Goal: Use online tool/utility

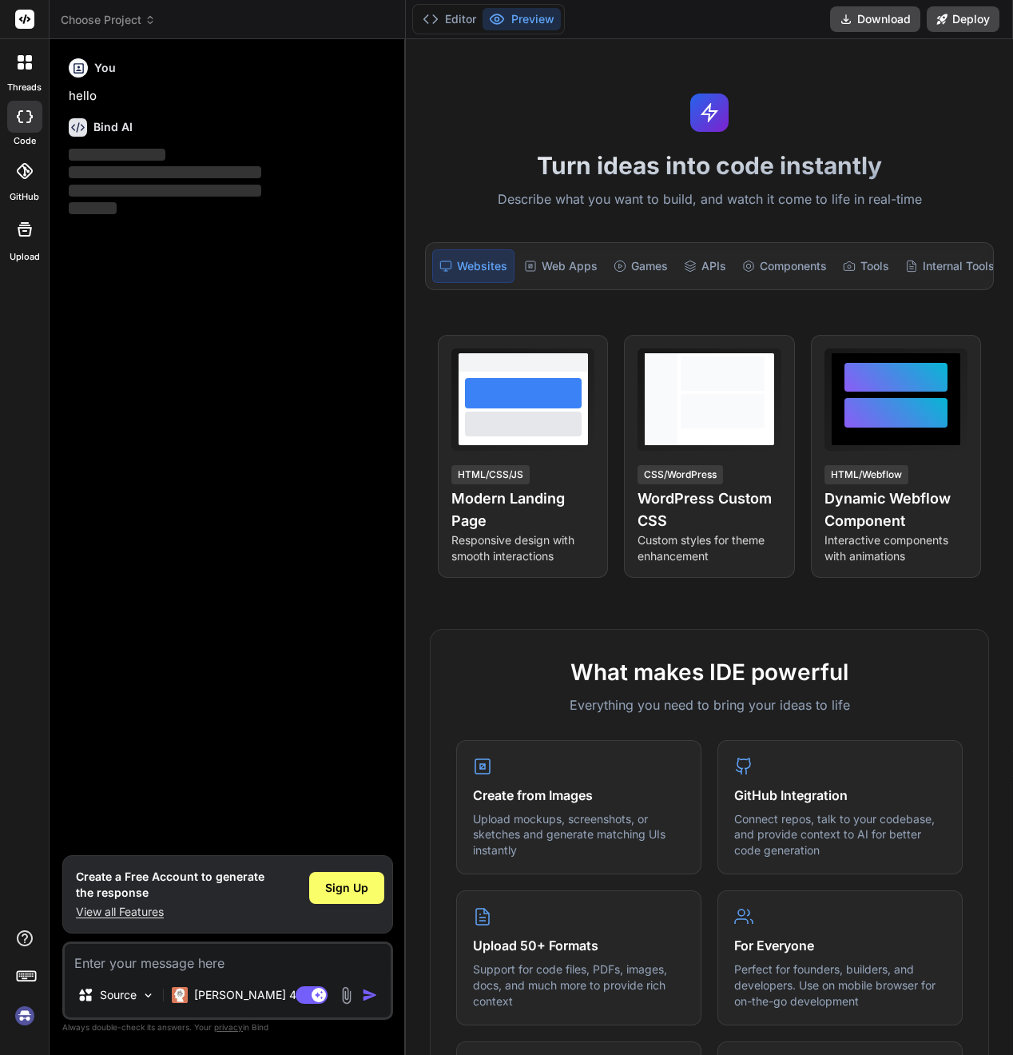
type textarea "x"
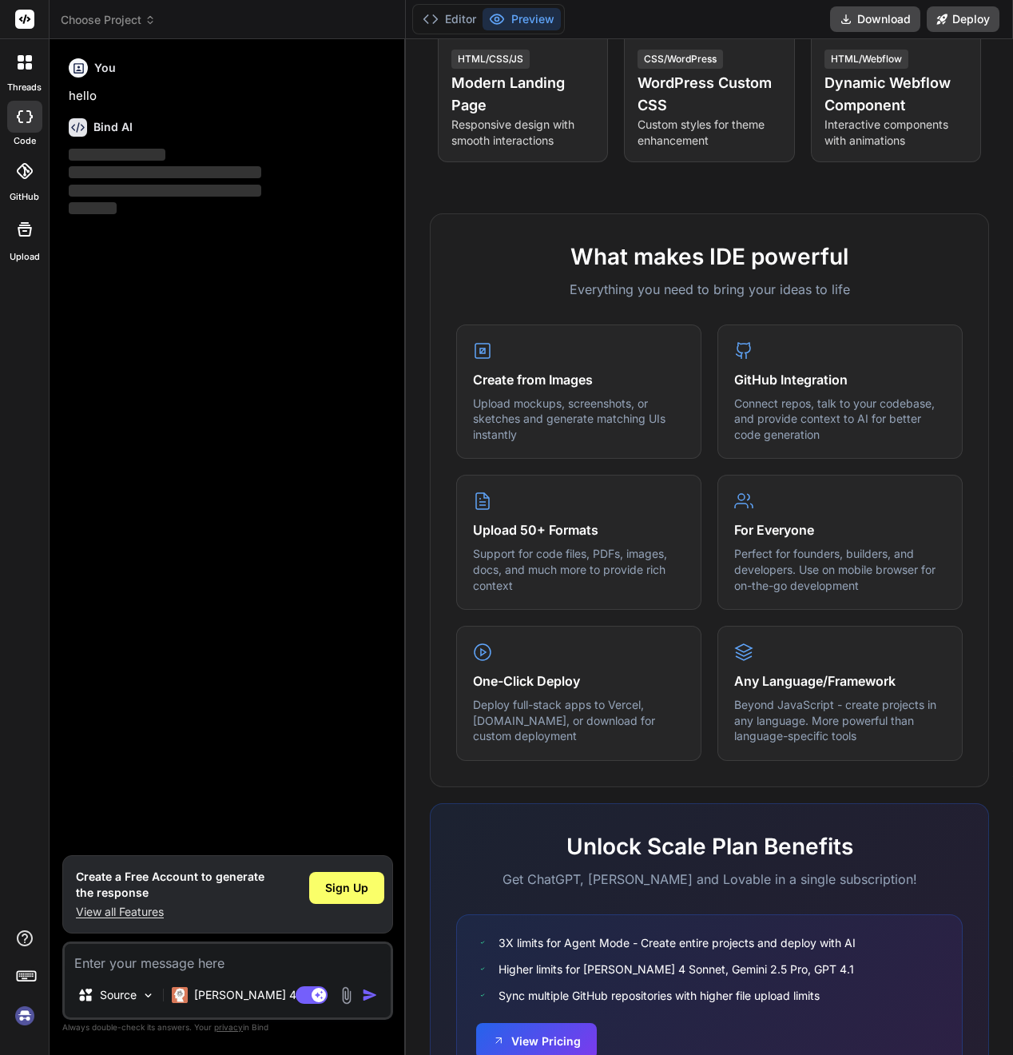
scroll to position [112, 0]
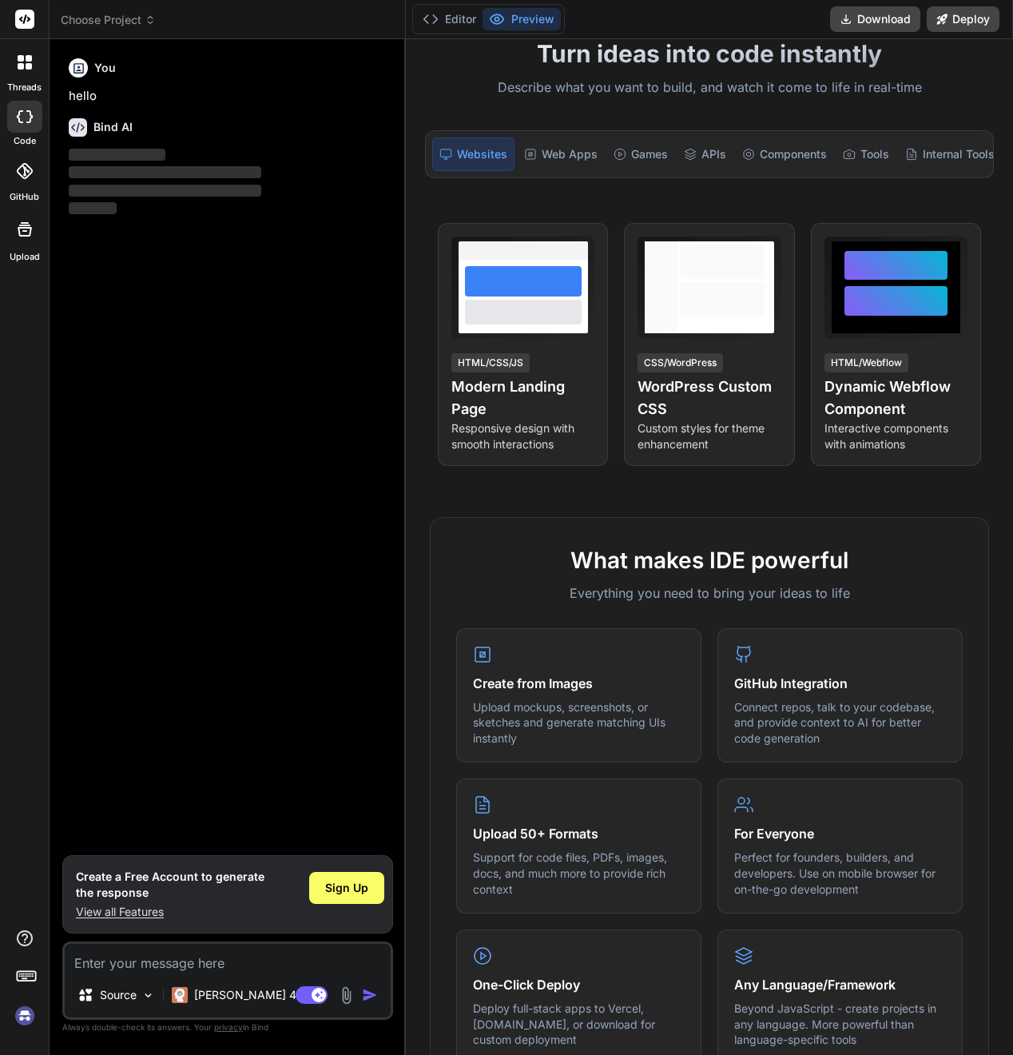
click at [30, 177] on icon at bounding box center [25, 171] width 16 height 16
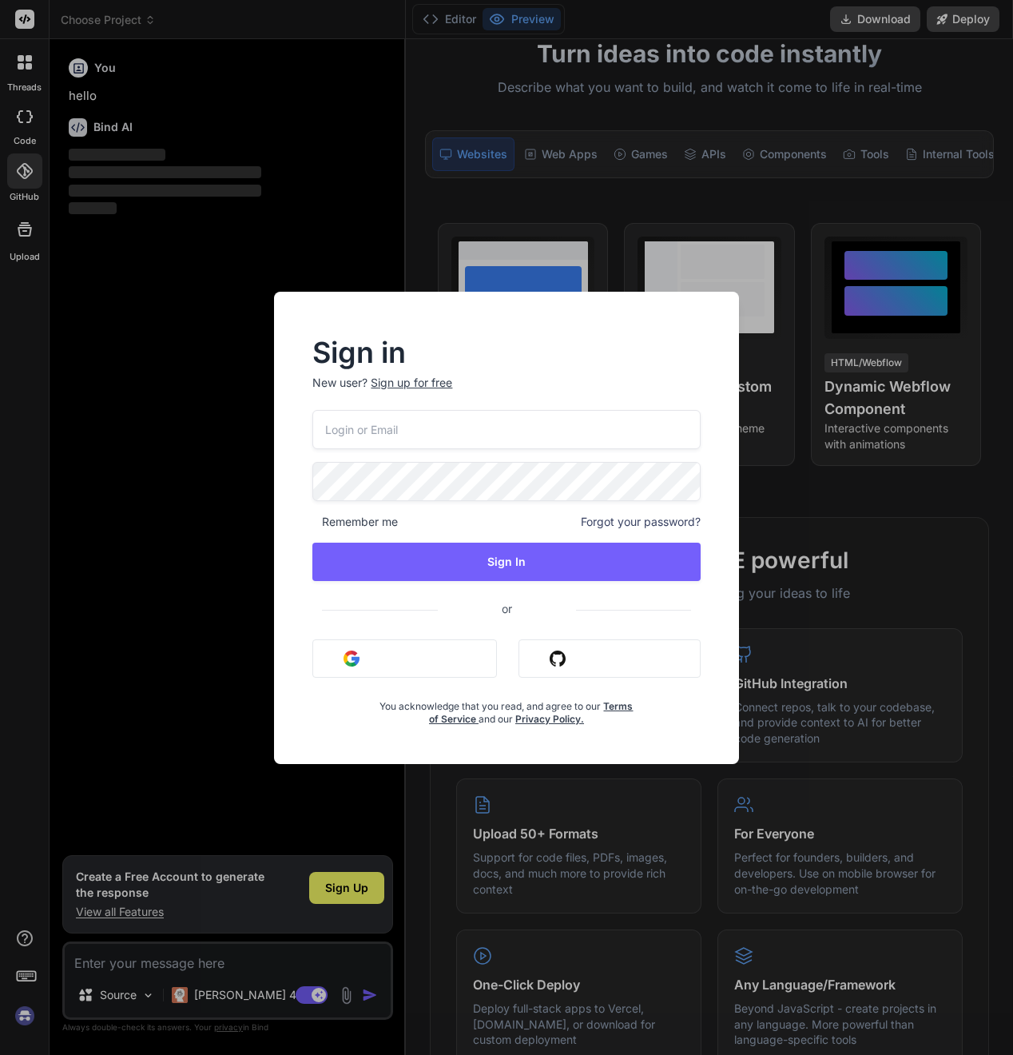
click at [388, 651] on button "Sign in with Google" at bounding box center [404, 658] width 185 height 38
click at [392, 658] on button "Sign in with Google" at bounding box center [404, 658] width 185 height 38
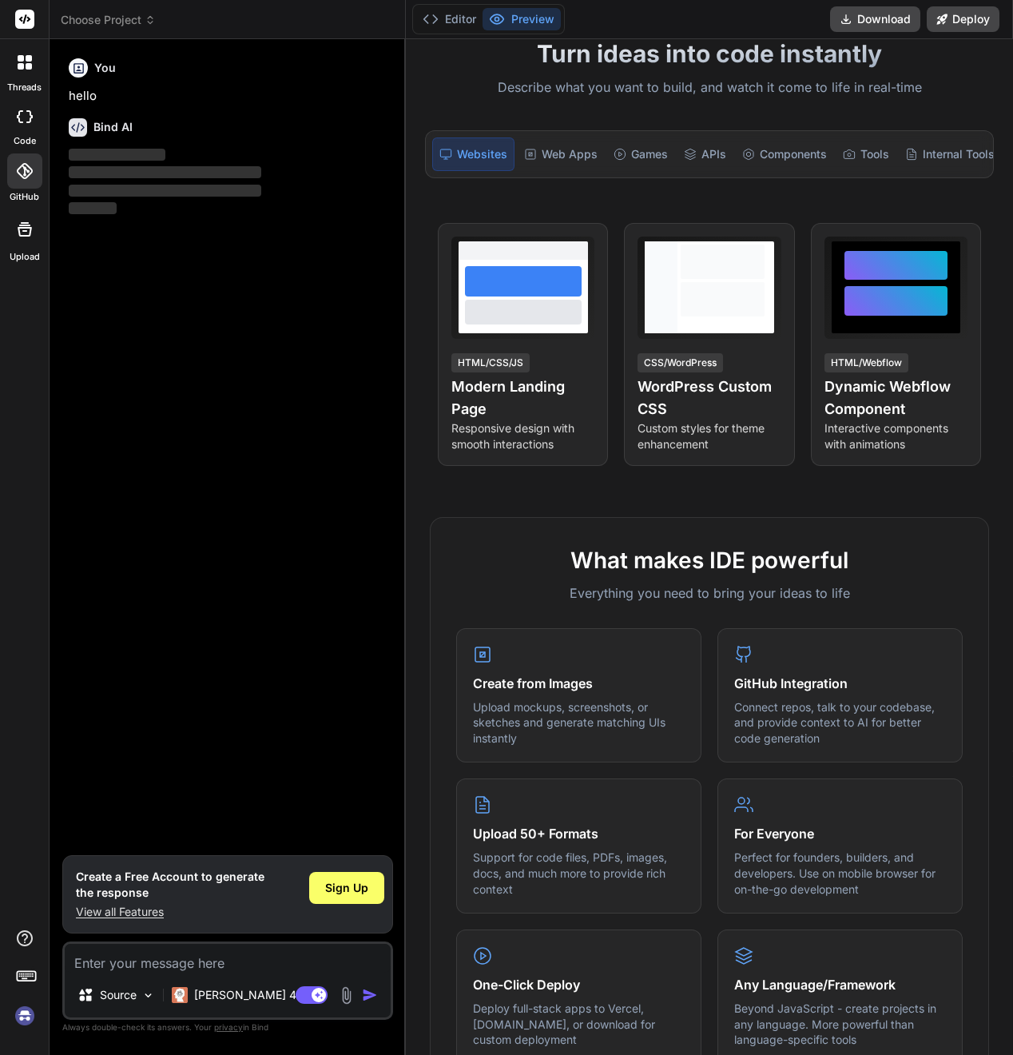
click at [22, 120] on icon at bounding box center [25, 116] width 16 height 13
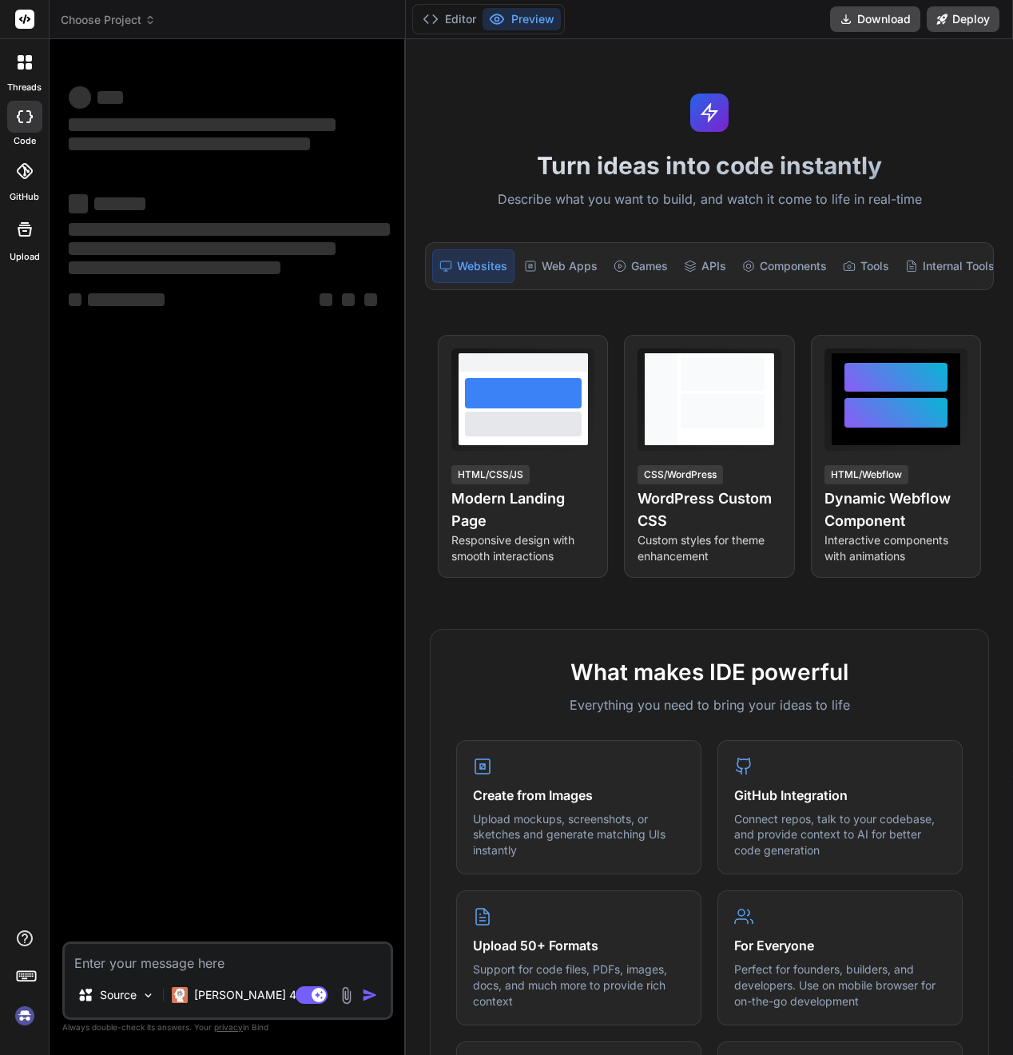
scroll to position [112, 0]
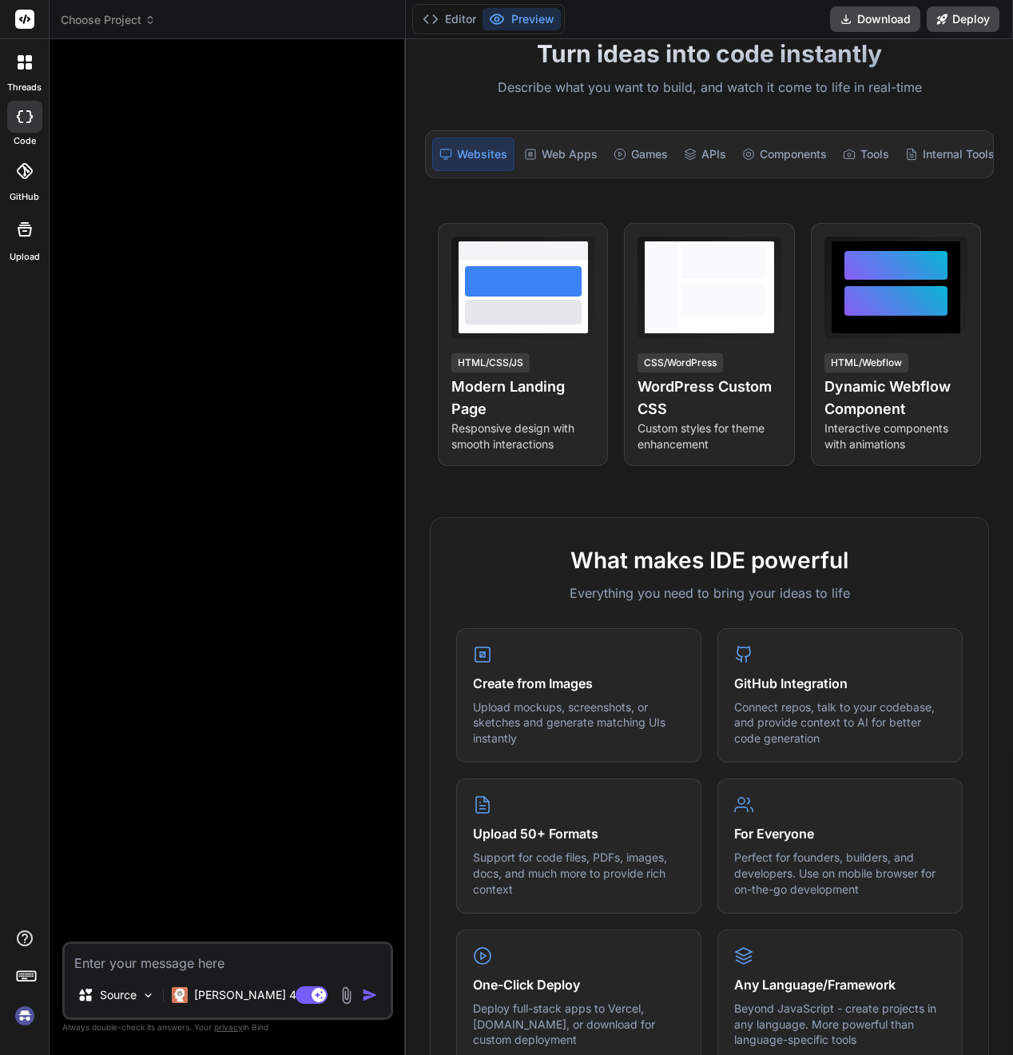
click at [21, 71] on div at bounding box center [25, 63] width 34 height 34
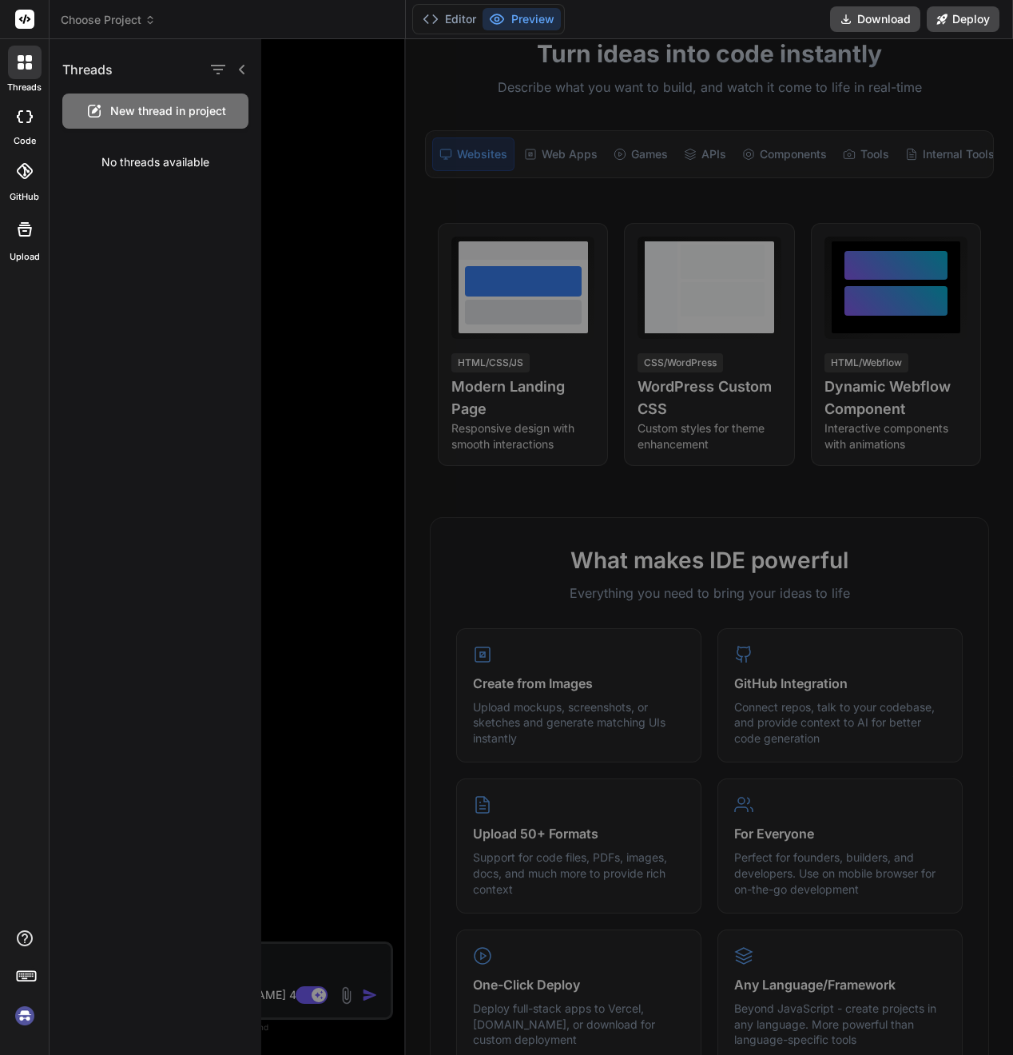
click at [21, 70] on div at bounding box center [25, 63] width 34 height 34
click at [25, 26] on rect at bounding box center [24, 19] width 19 height 19
click at [331, 173] on div at bounding box center [661, 546] width 801 height 1015
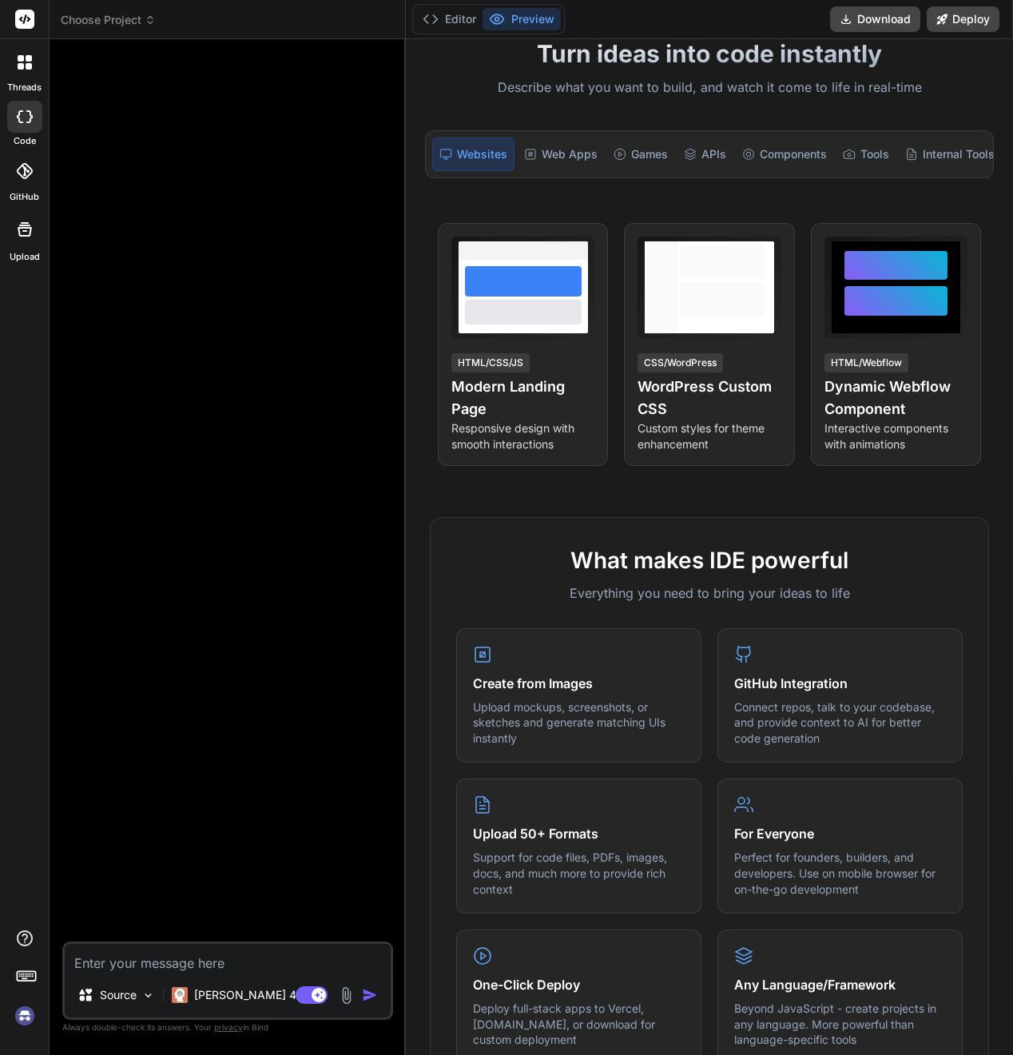
click at [39, 189] on div "GitHub" at bounding box center [24, 175] width 49 height 57
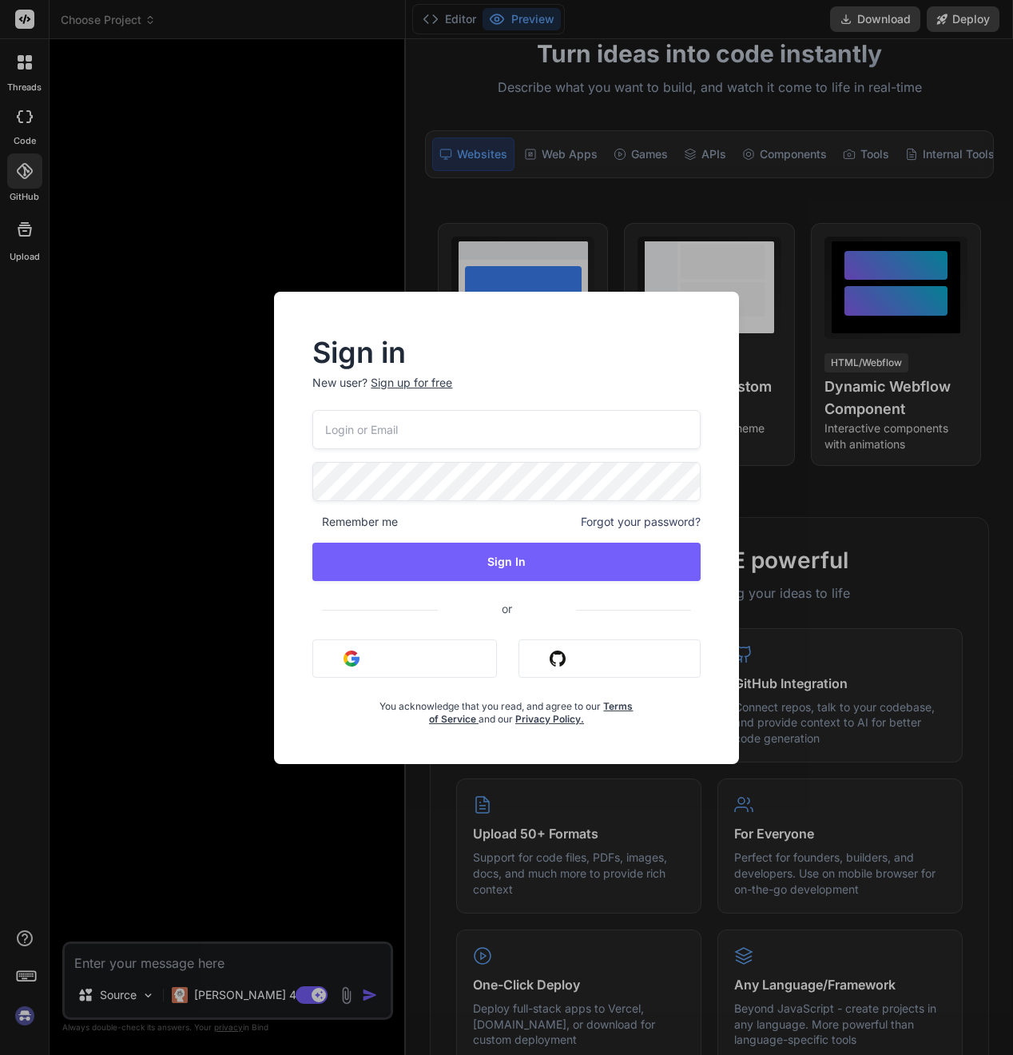
drag, startPoint x: 233, startPoint y: 159, endPoint x: 156, endPoint y: 117, distance: 88.3
click at [232, 157] on div "Sign in New user? Sign up for free Remember me Forgot your password? Sign In or…" at bounding box center [506, 527] width 1013 height 1055
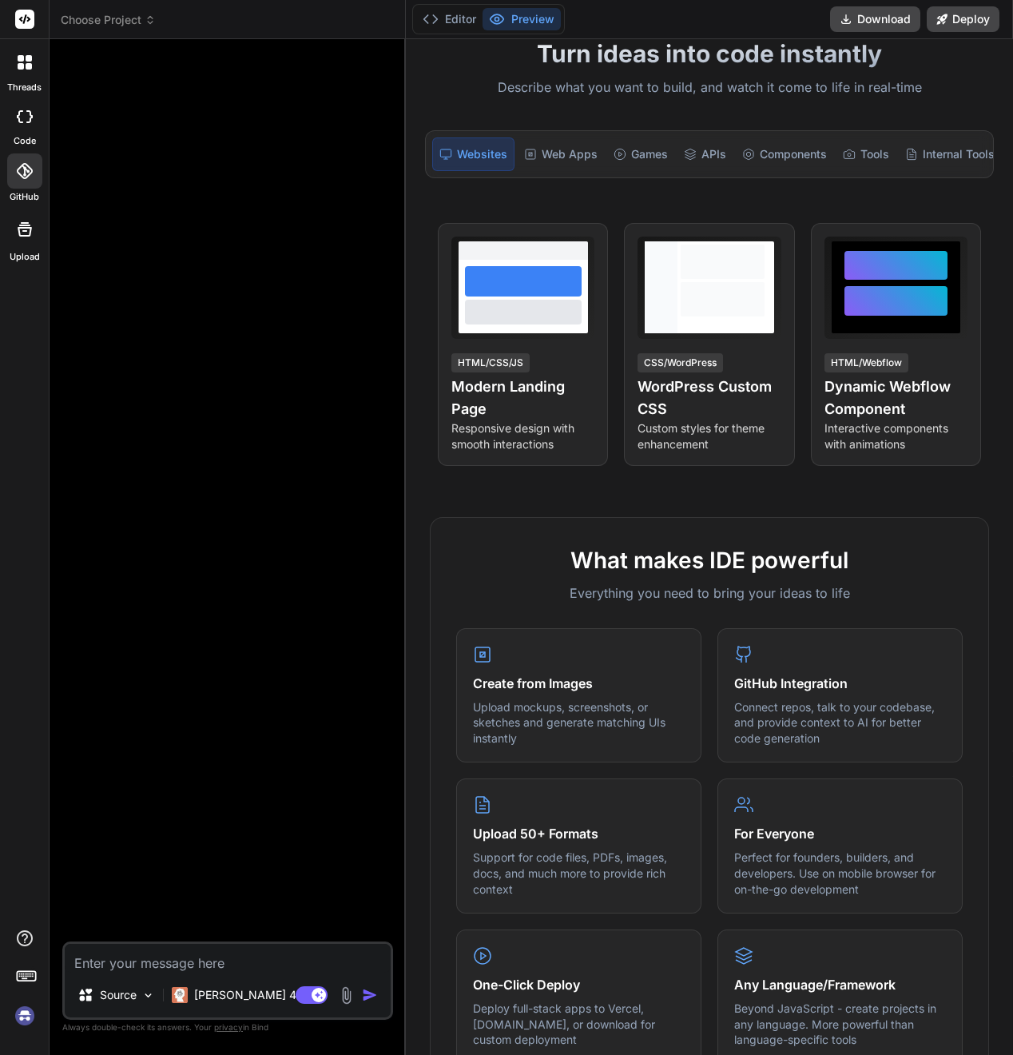
click at [22, 126] on div at bounding box center [24, 117] width 35 height 32
click at [426, 26] on icon at bounding box center [431, 19] width 16 height 16
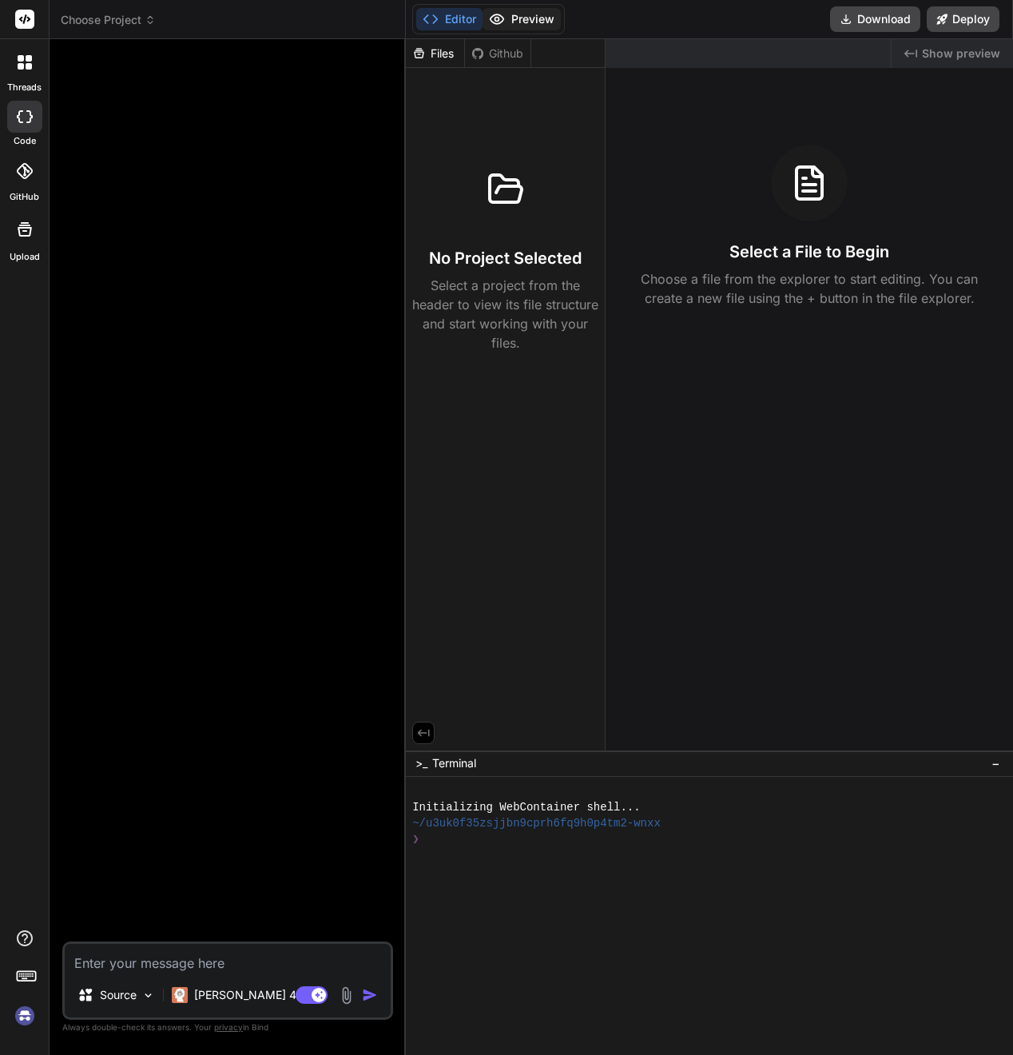
click at [504, 19] on icon at bounding box center [498, 19] width 14 height 10
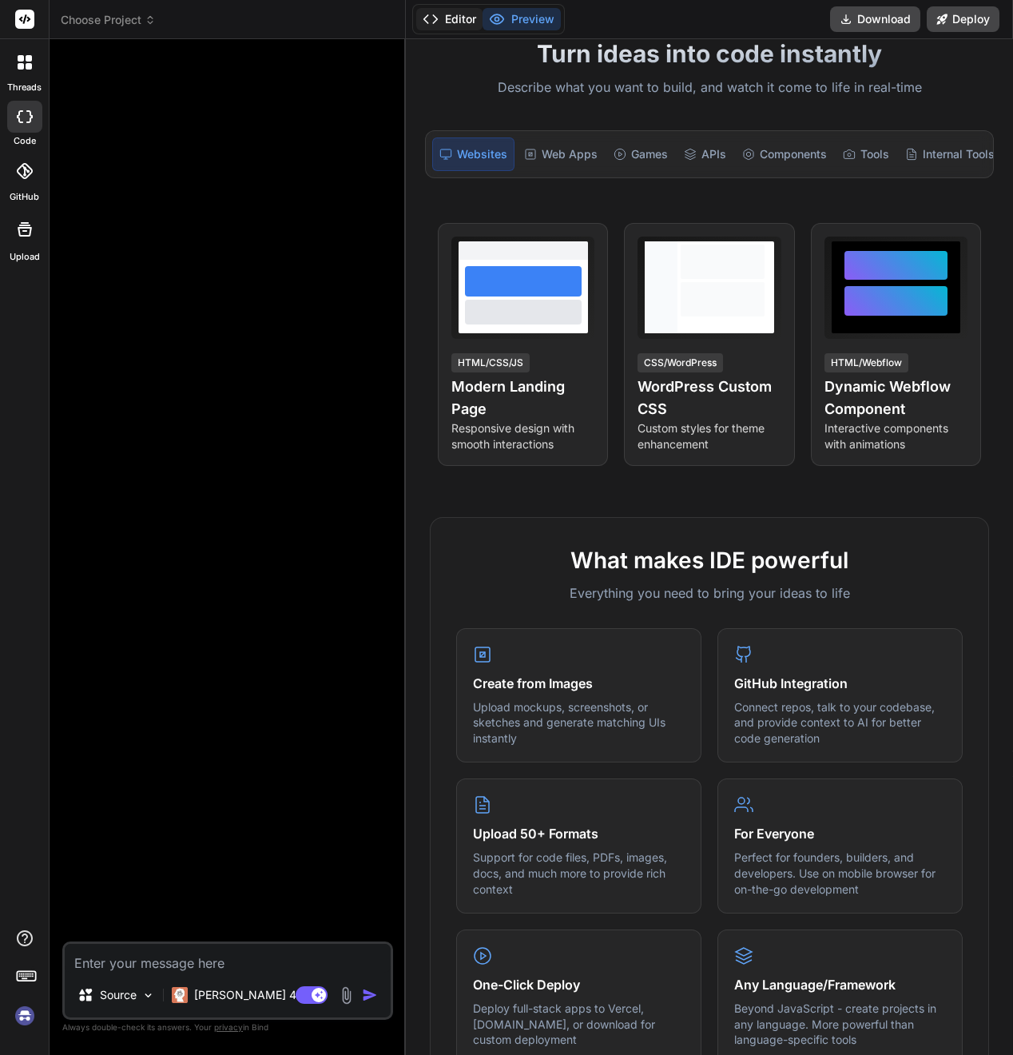
click at [457, 19] on button "Editor" at bounding box center [449, 19] width 66 height 22
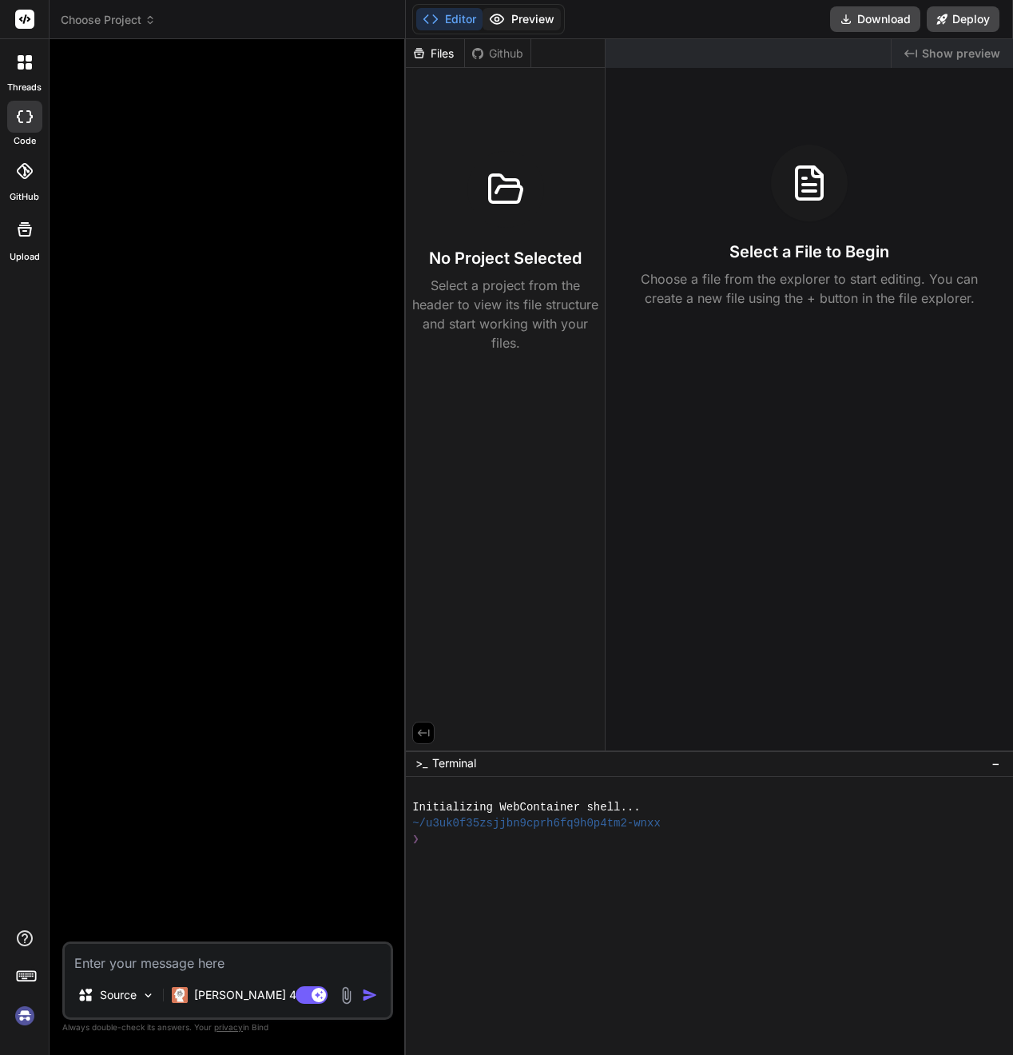
click at [519, 18] on button "Preview" at bounding box center [522, 19] width 78 height 22
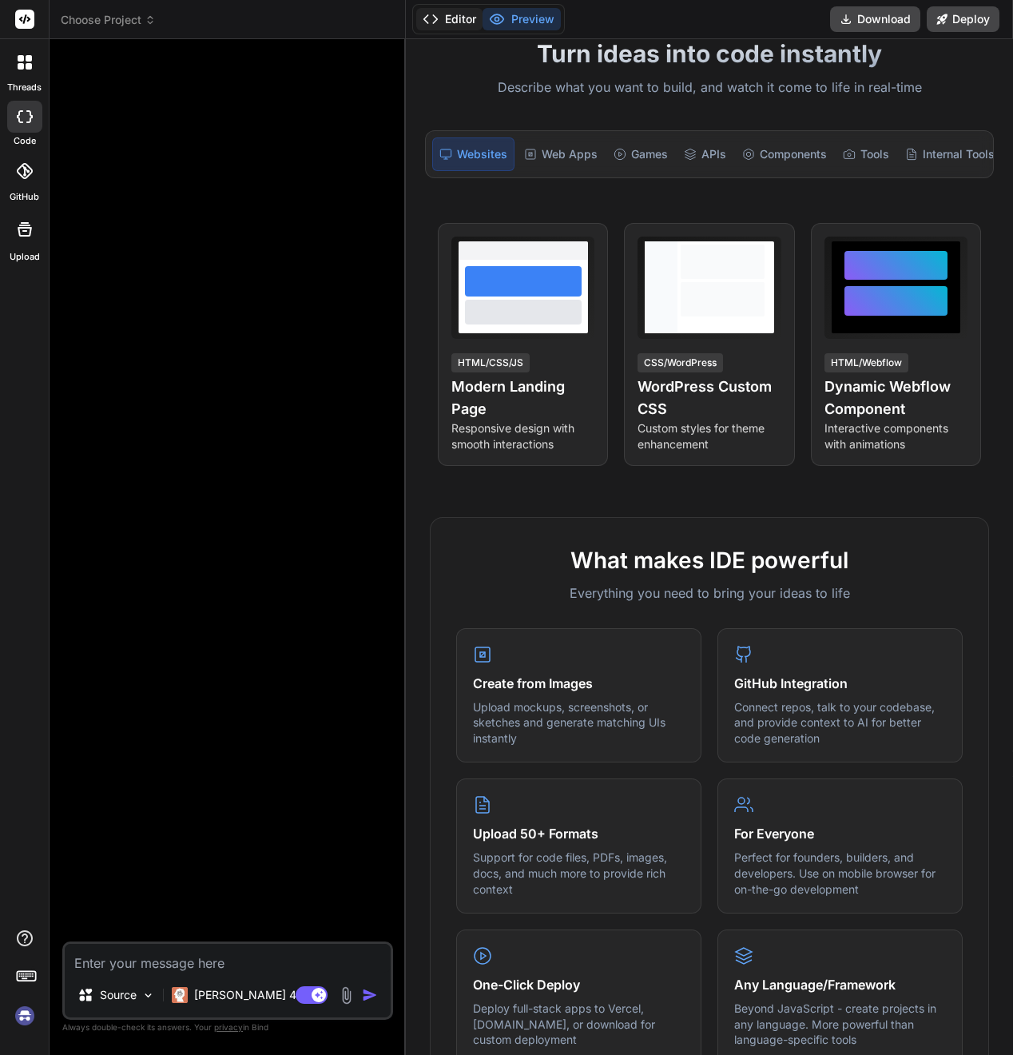
click at [466, 19] on button "Editor" at bounding box center [449, 19] width 66 height 22
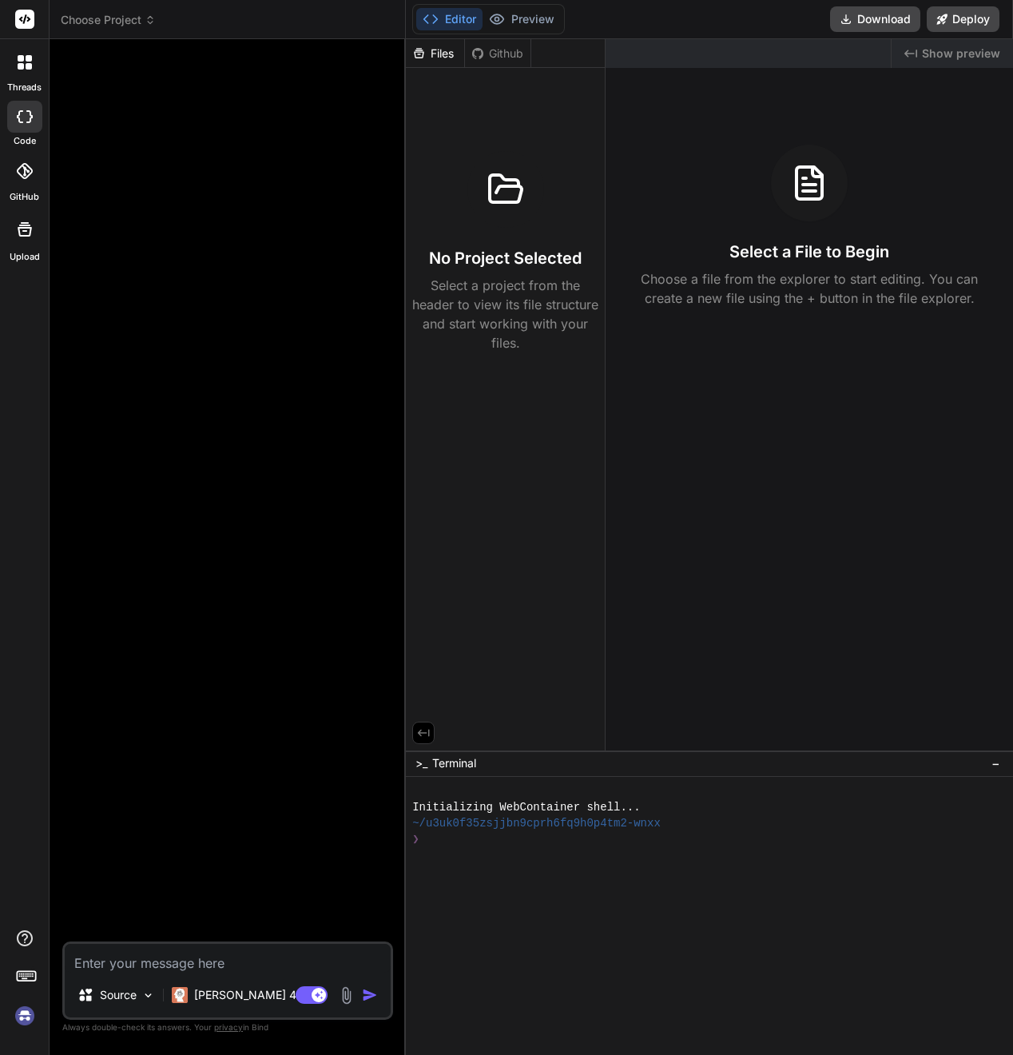
click at [16, 78] on div at bounding box center [25, 63] width 34 height 34
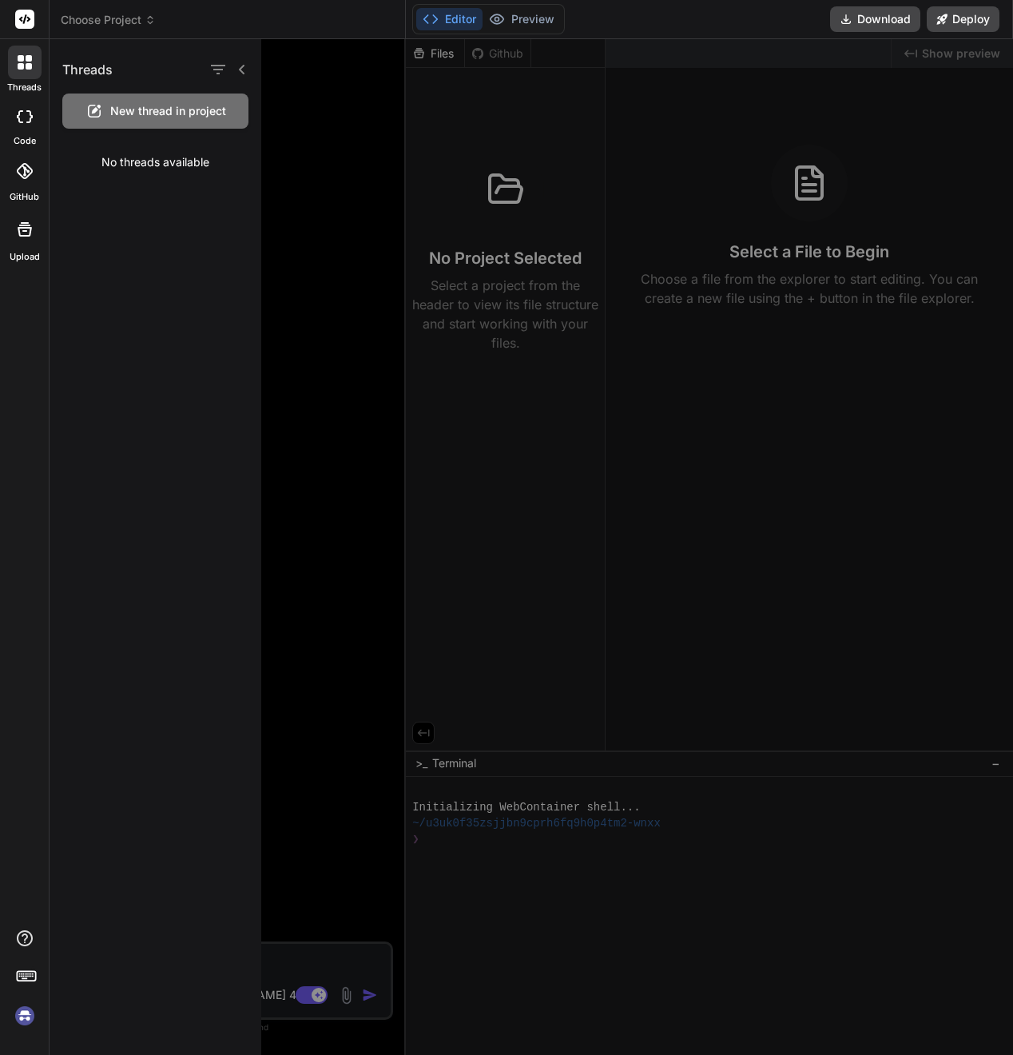
click at [26, 68] on icon at bounding box center [29, 66] width 6 height 6
click at [20, 14] on rect at bounding box center [24, 19] width 19 height 19
click at [243, 66] on icon at bounding box center [242, 70] width 6 height 10
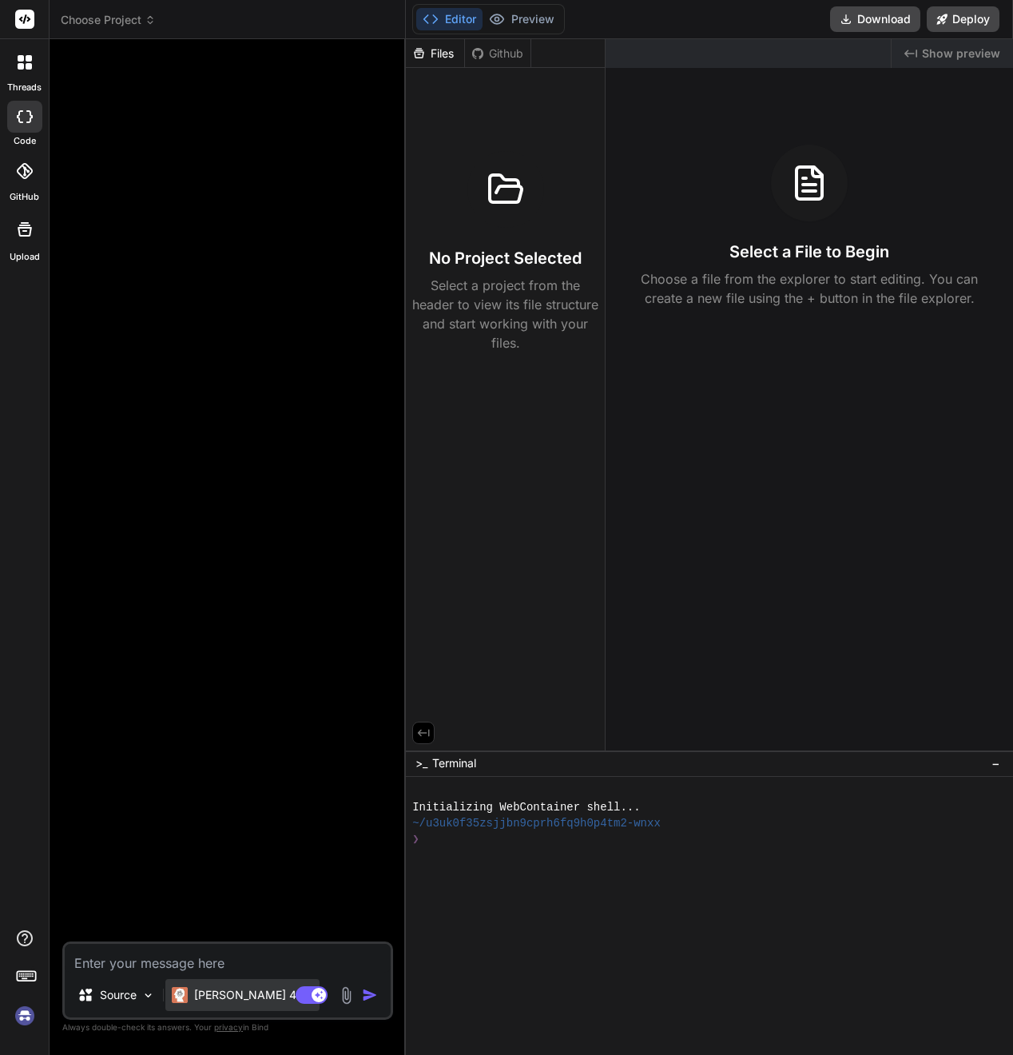
click at [208, 995] on p "[PERSON_NAME] 4 S.." at bounding box center [253, 995] width 119 height 16
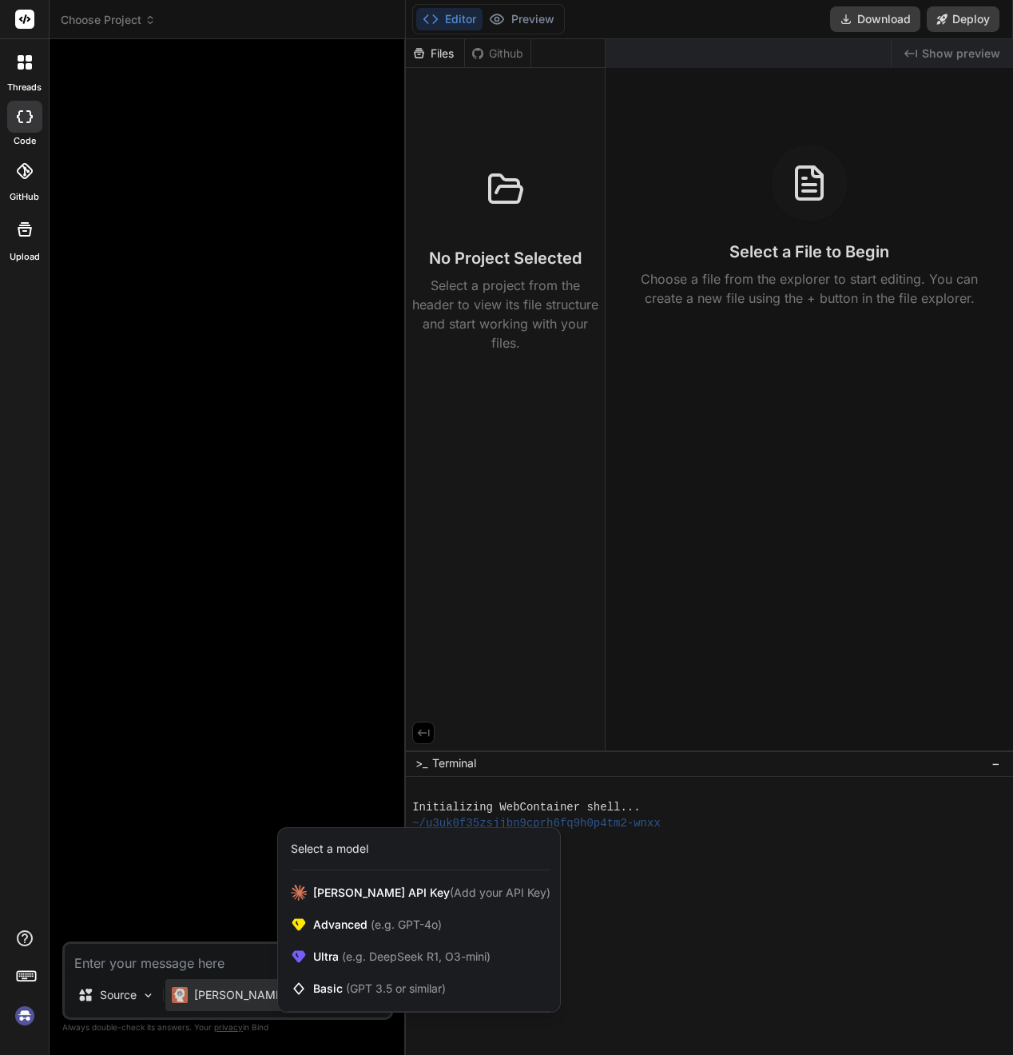
click at [187, 785] on div at bounding box center [506, 527] width 1013 height 1055
type textarea "x"
